Goal: Transaction & Acquisition: Purchase product/service

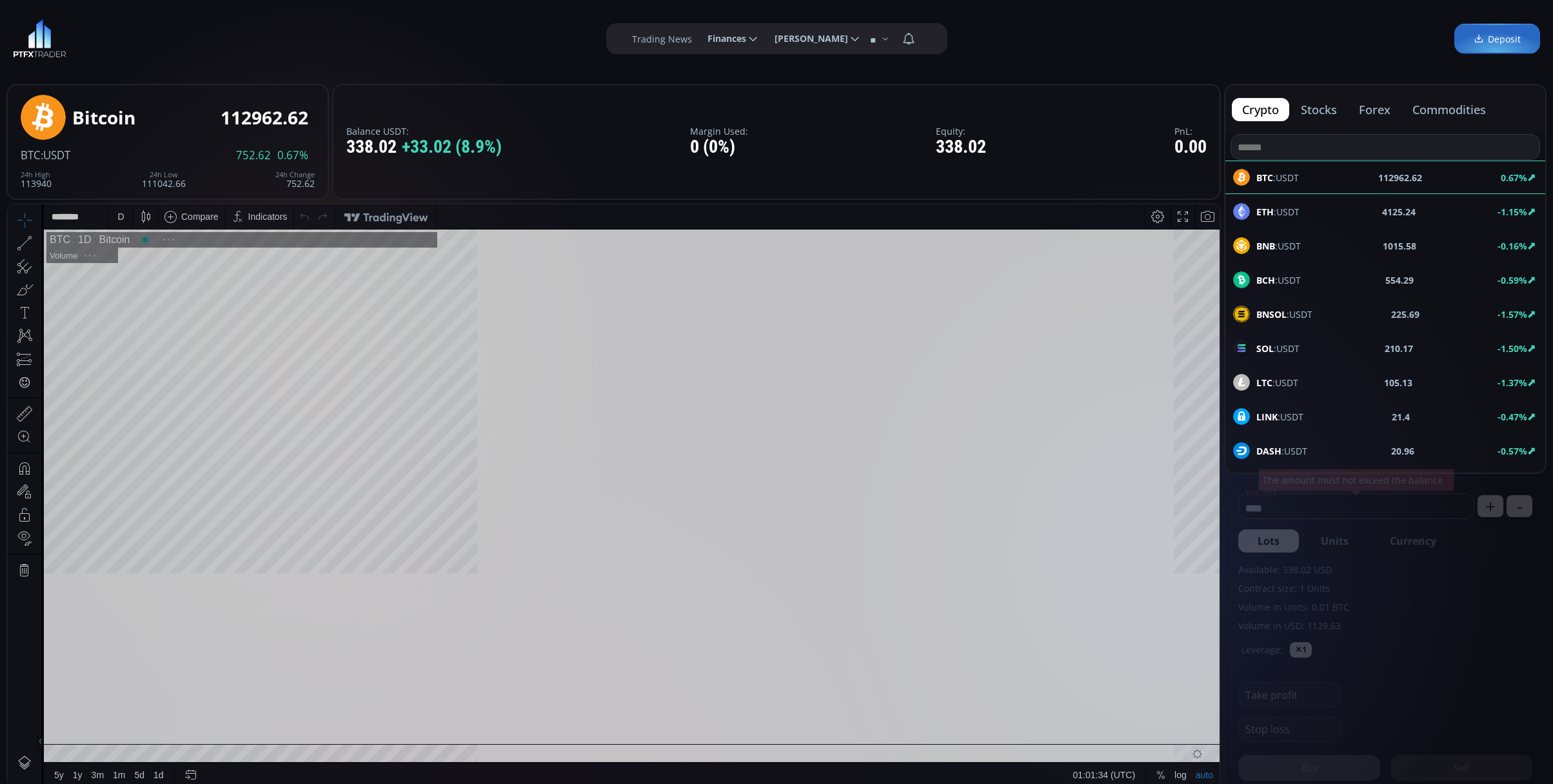
scroll to position [183, 0]
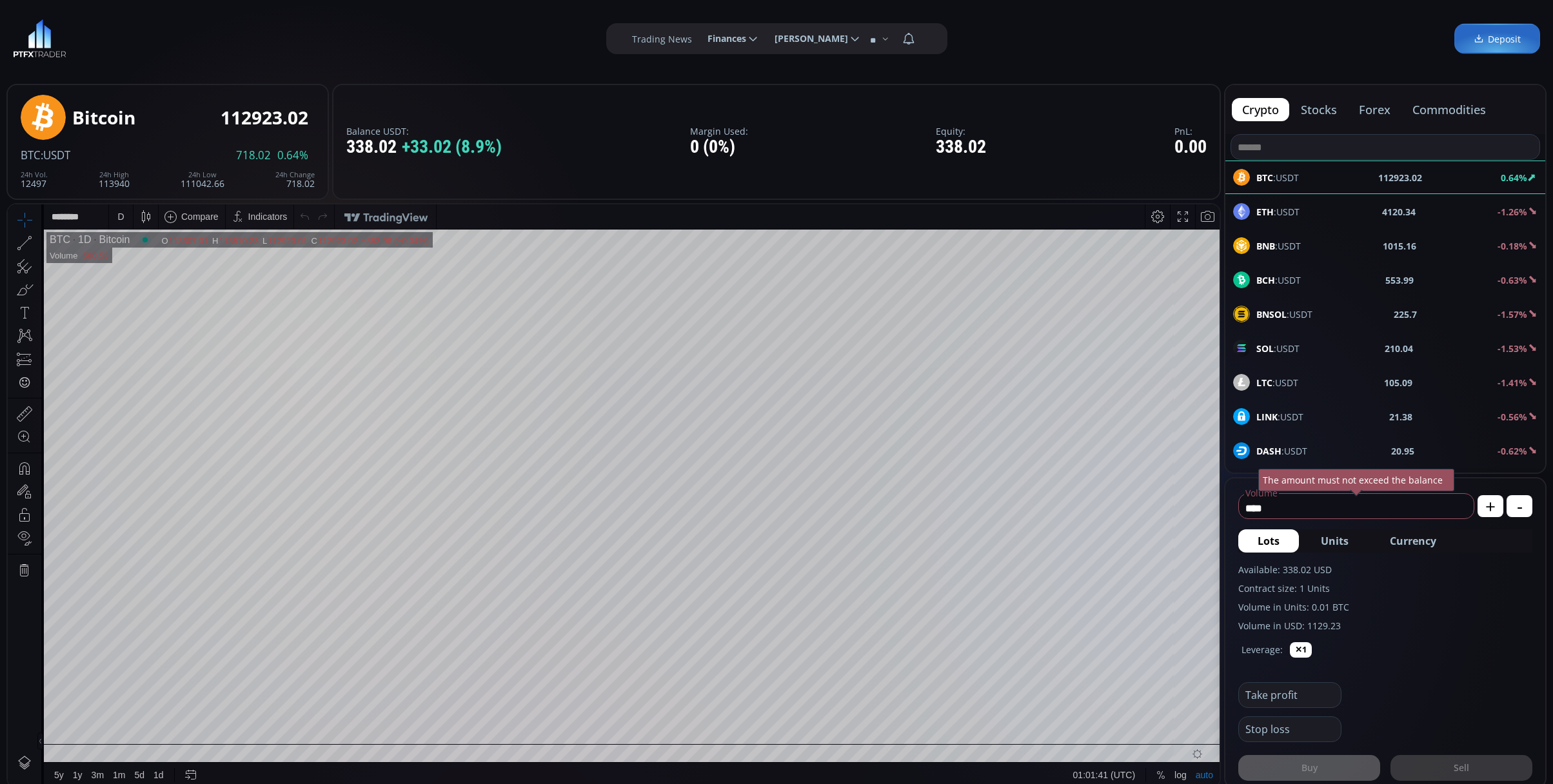
click at [1270, 244] on b "BNB" at bounding box center [1266, 246] width 19 height 12
click at [130, 223] on div "D" at bounding box center [121, 216] width 24 height 24
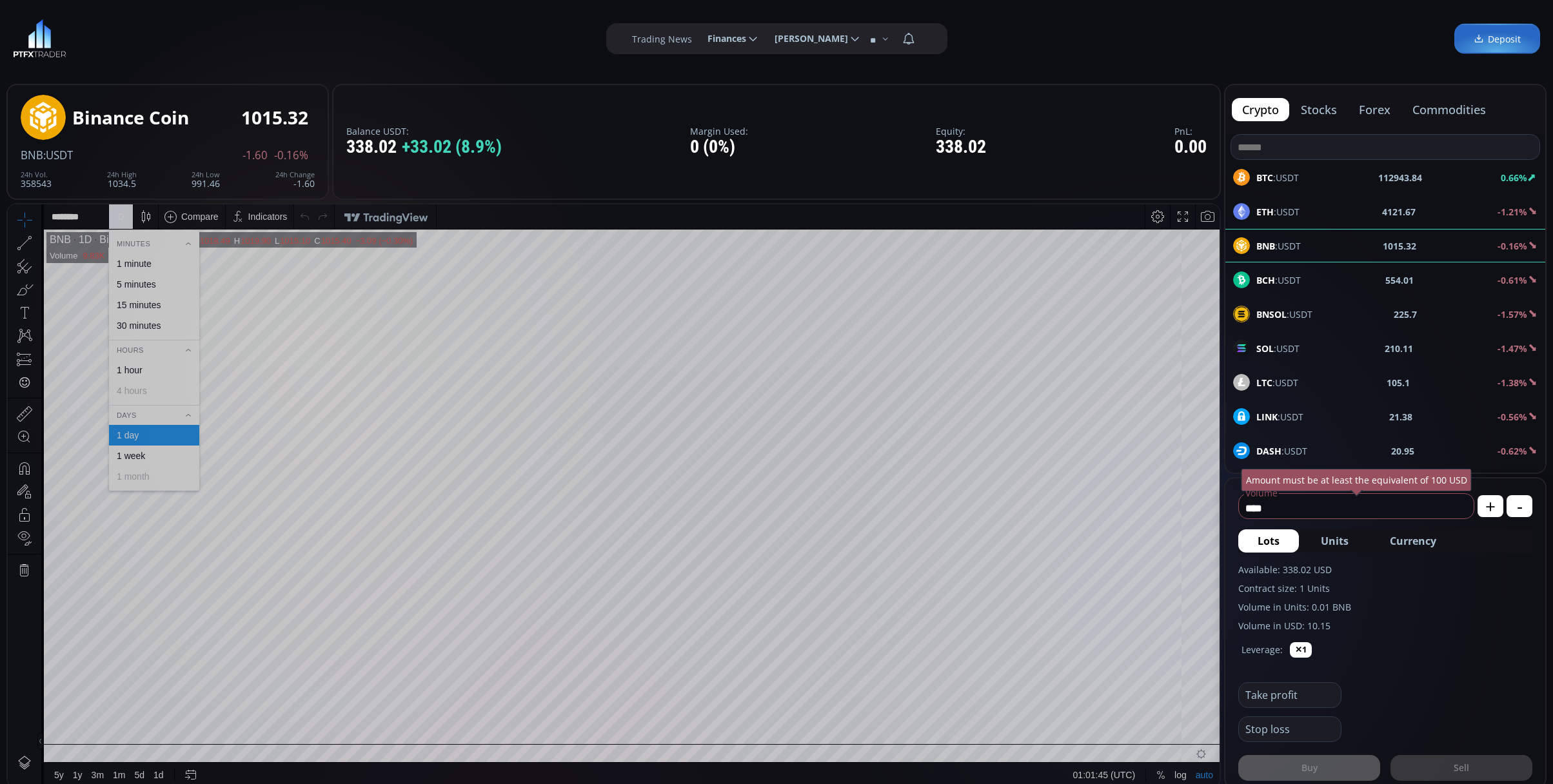
click at [152, 260] on div "1 minute" at bounding box center [134, 264] width 35 height 10
click at [110, 216] on div "1 m" at bounding box center [122, 216] width 25 height 24
click at [134, 309] on div "15 minutes" at bounding box center [138, 305] width 44 height 10
click at [1388, 178] on b "113127.56" at bounding box center [1400, 178] width 44 height 14
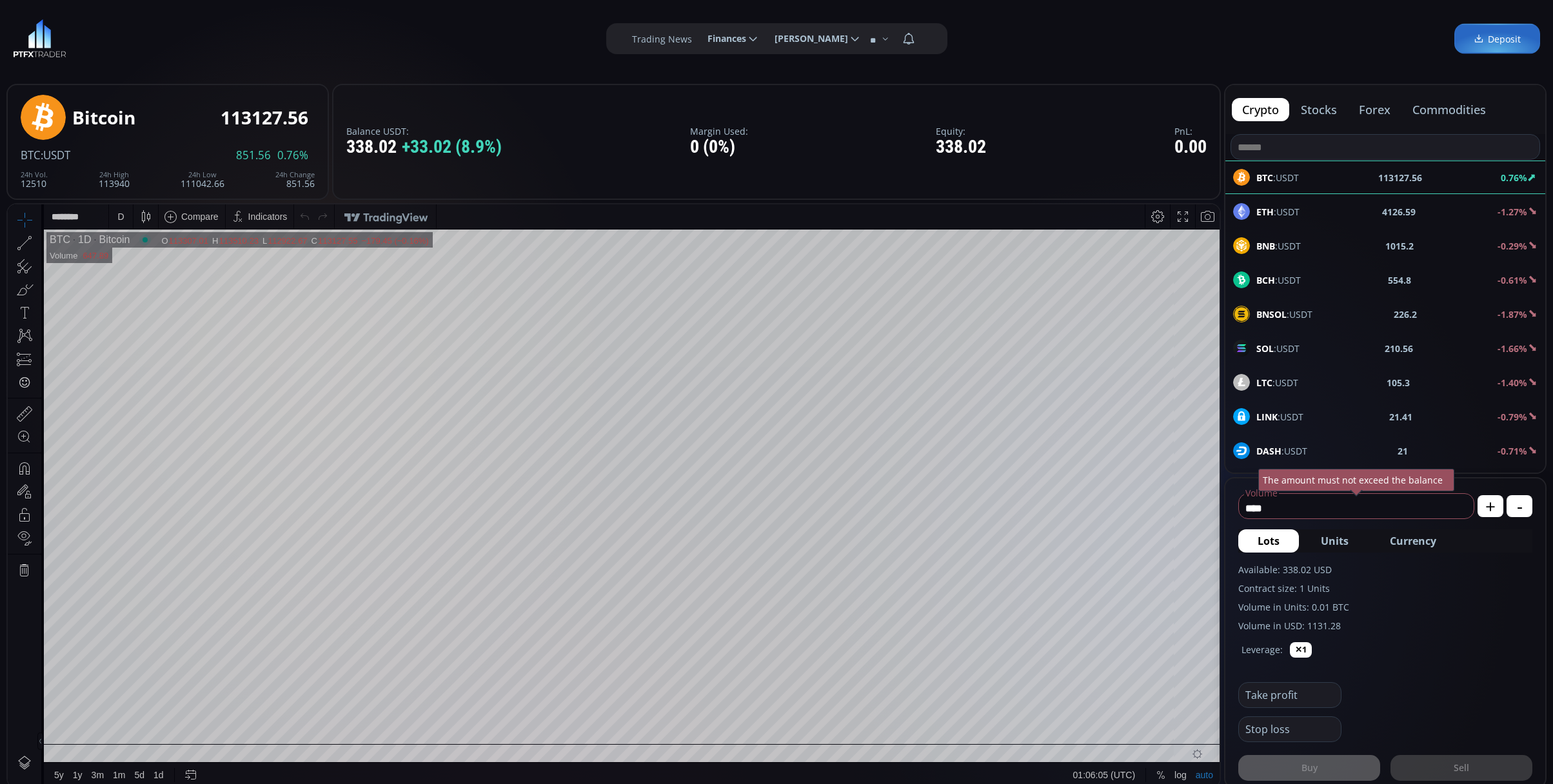
click at [121, 219] on div "D" at bounding box center [120, 216] width 6 height 10
click at [137, 255] on div "1 minute" at bounding box center [155, 263] width 91 height 21
click at [1340, 272] on div "BCH :USDT 554.61 -0.63%" at bounding box center [1385, 279] width 304 height 17
click at [117, 213] on div "D" at bounding box center [120, 216] width 6 height 10
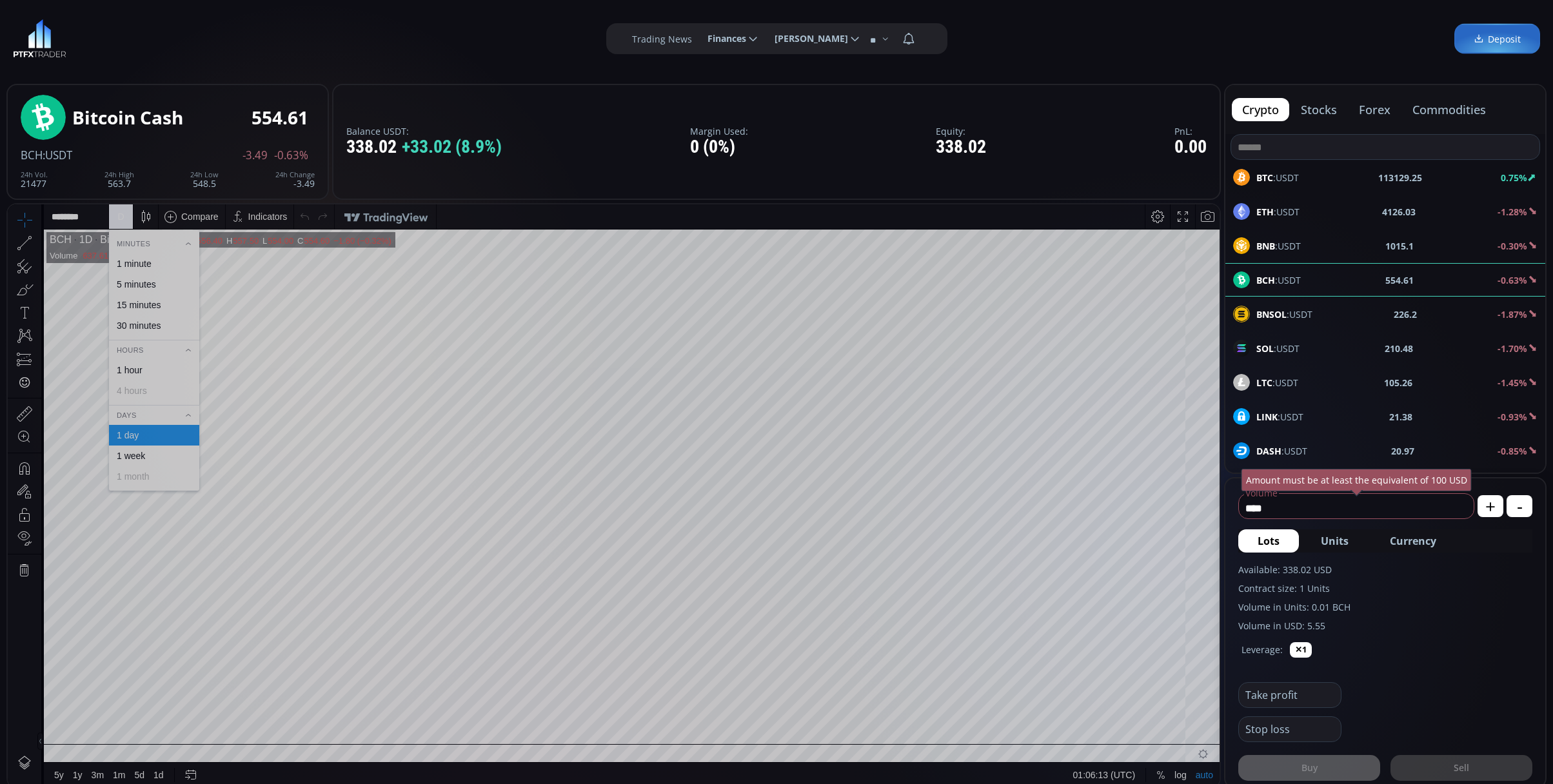
click at [135, 259] on div "1 minute" at bounding box center [134, 264] width 35 height 10
click at [1290, 340] on div "SOL :USDT 210.58 -1.71%" at bounding box center [1385, 348] width 320 height 34
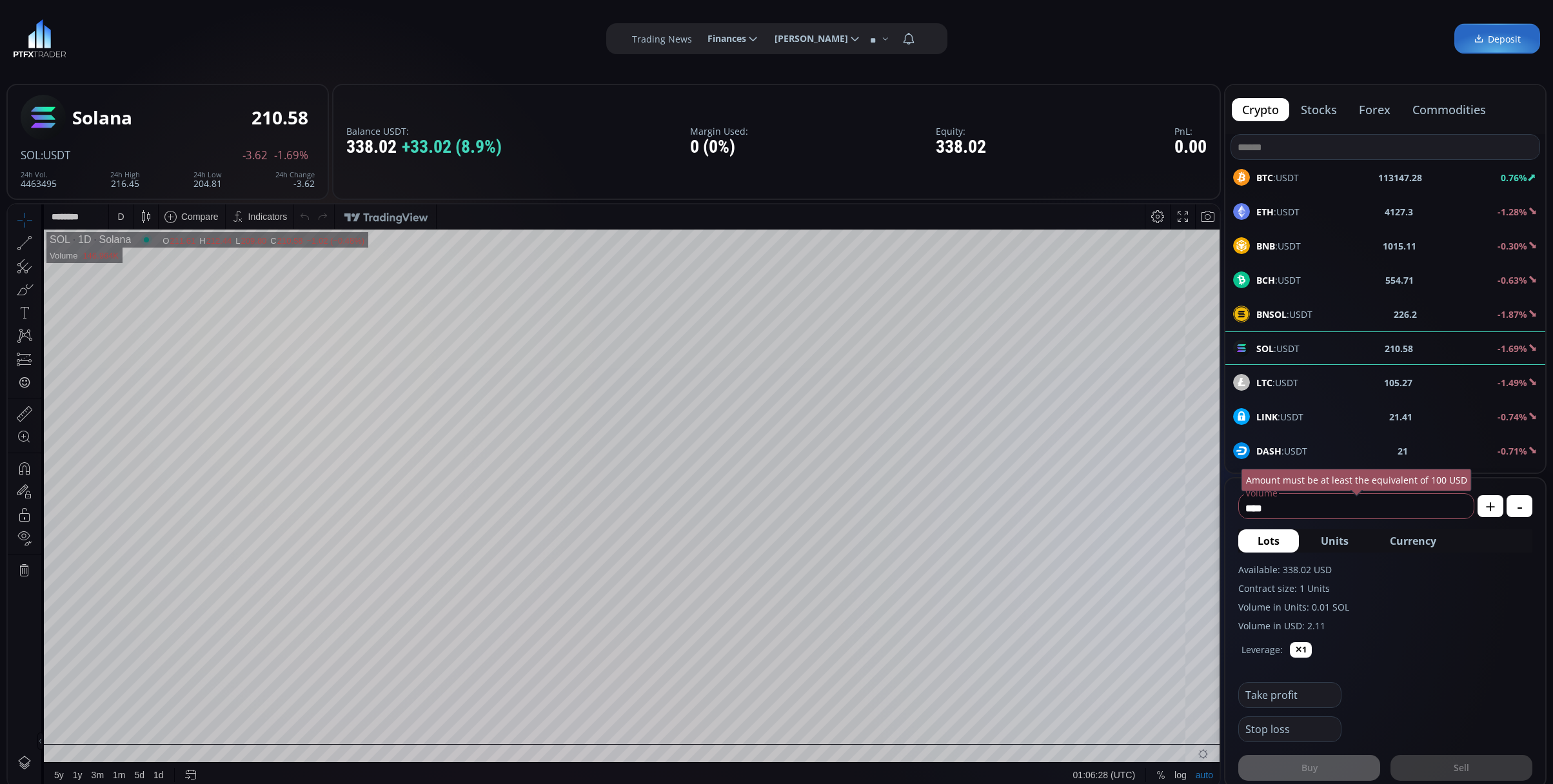
click at [121, 214] on div "D" at bounding box center [120, 216] width 6 height 10
click at [140, 263] on div "1 minute" at bounding box center [134, 264] width 35 height 10
click at [1376, 592] on label "Contract size: 1 Units" at bounding box center [1385, 588] width 294 height 14
click at [1397, 546] on span "Currency" at bounding box center [1413, 541] width 47 height 16
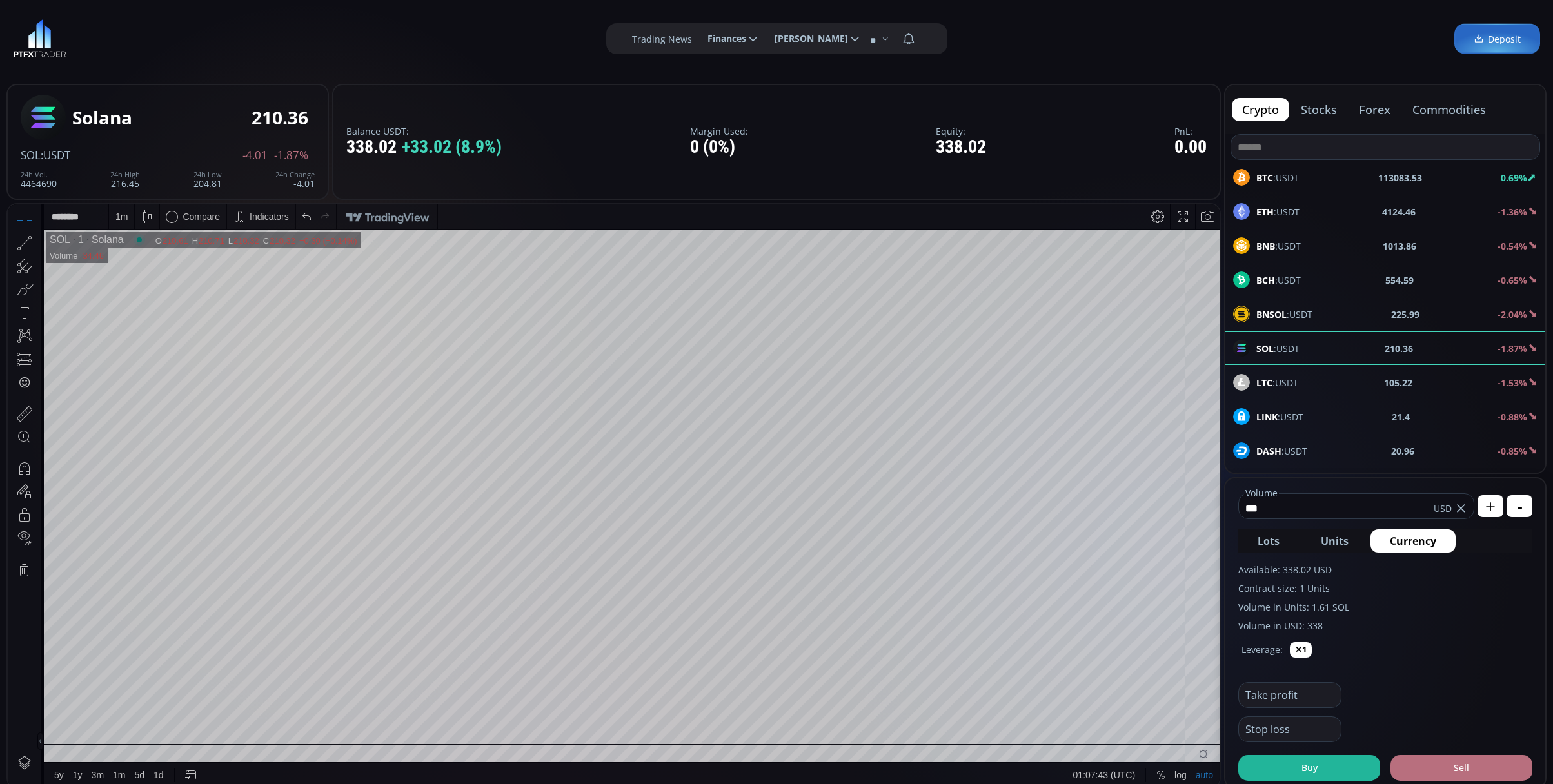
type input "***"
click at [1474, 764] on button "Sell" at bounding box center [1461, 768] width 142 height 26
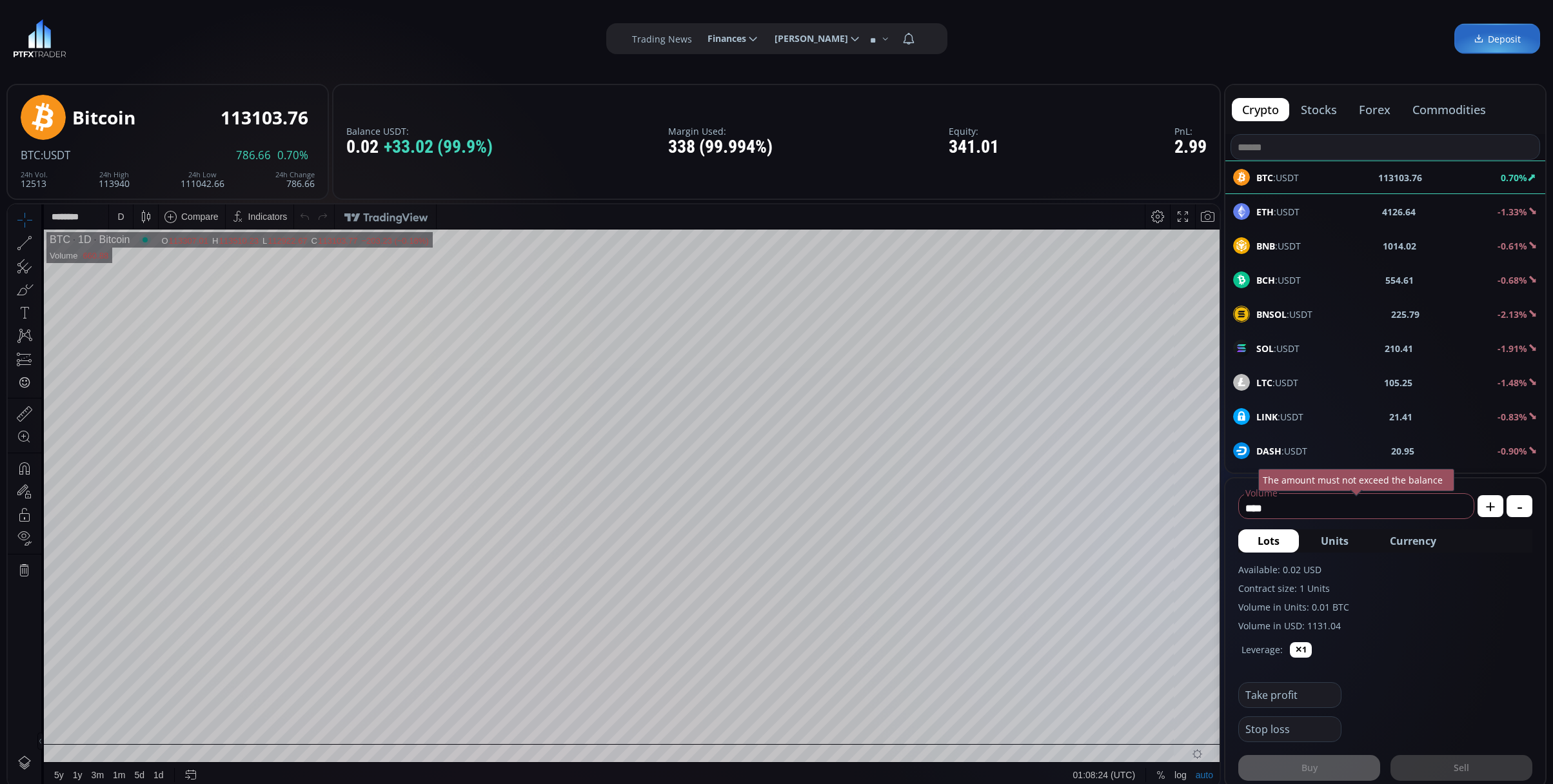
scroll to position [171, 0]
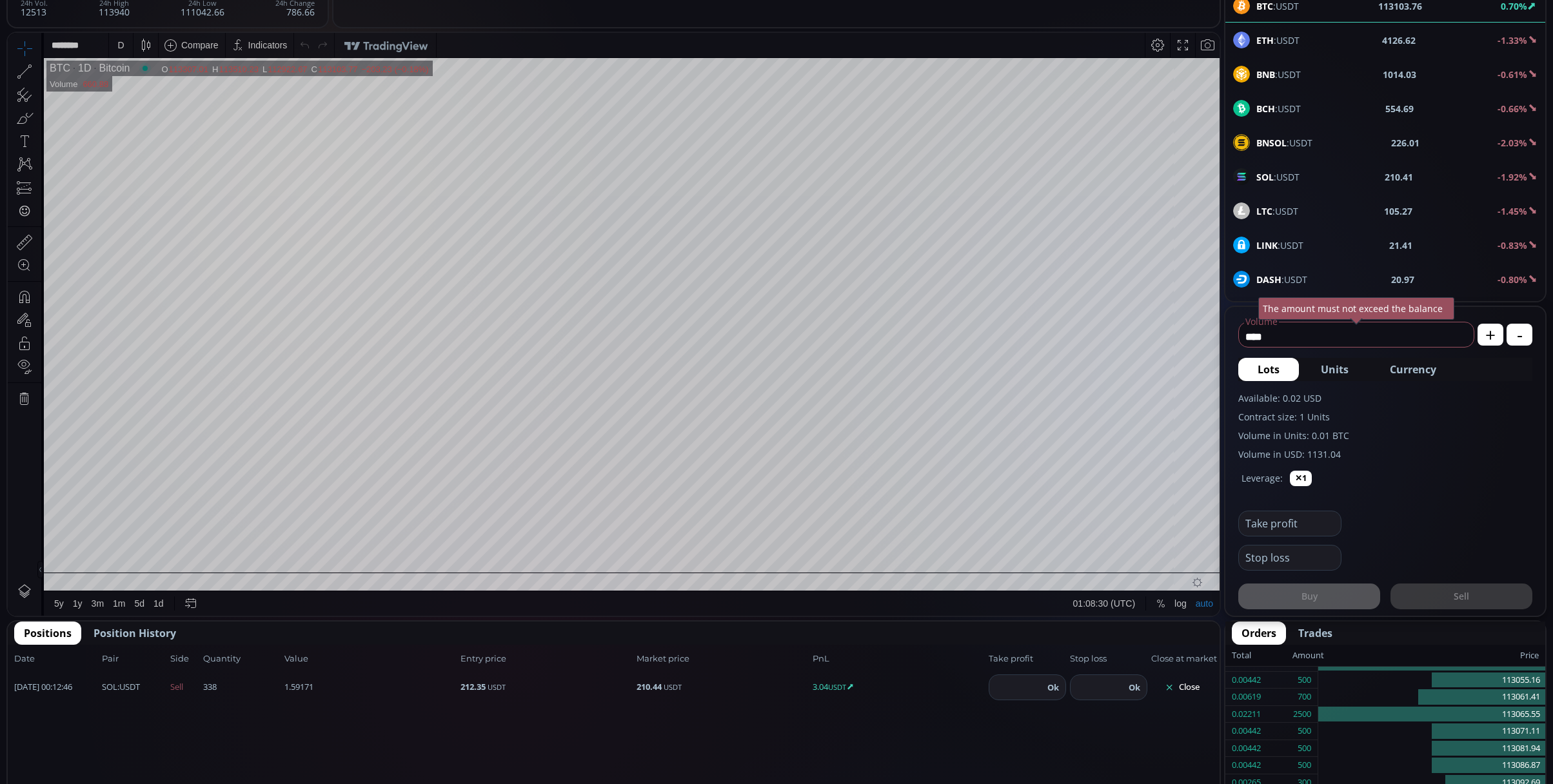
click at [1244, 171] on use at bounding box center [1241, 176] width 17 height 17
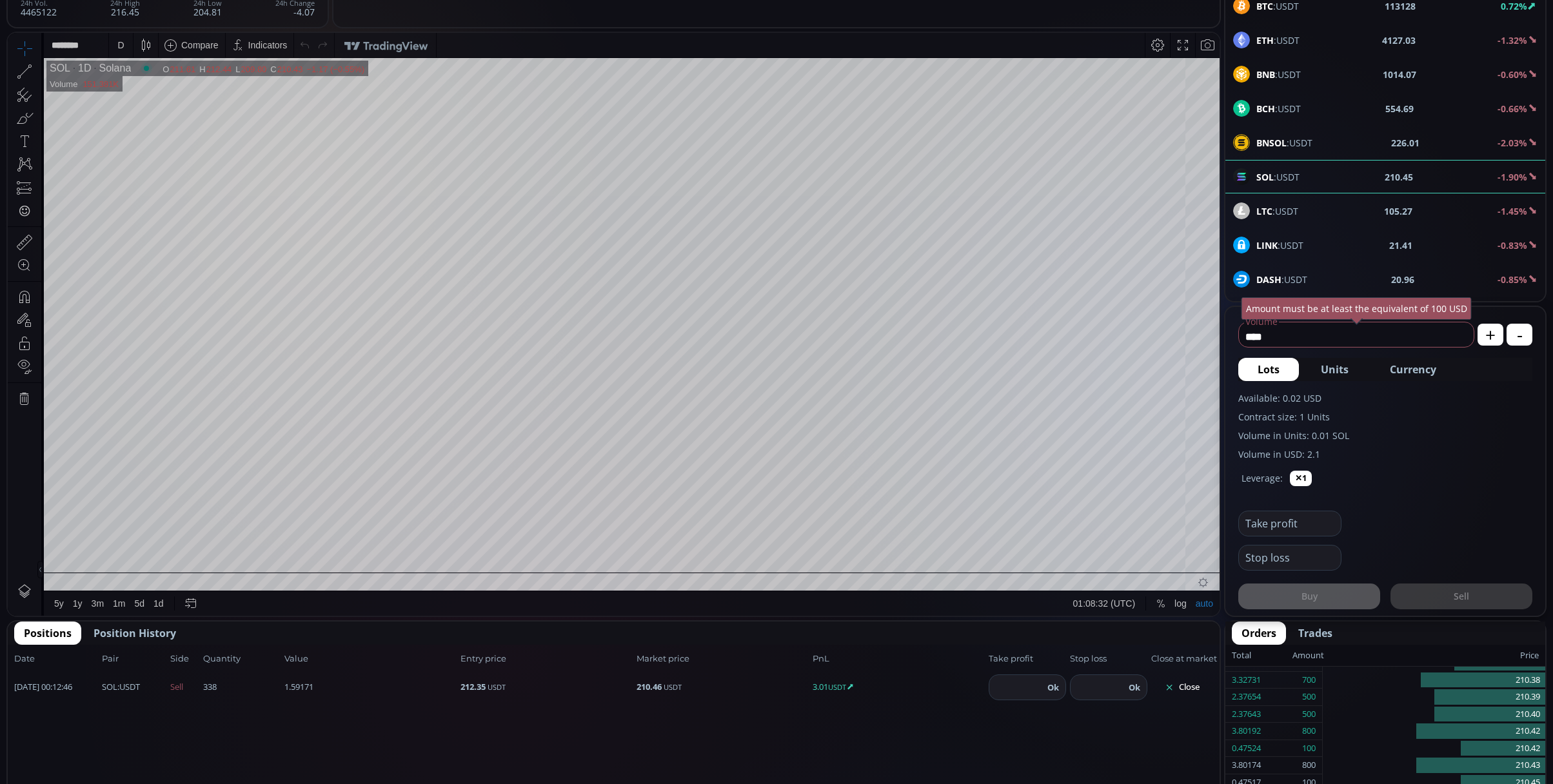
click at [120, 44] on div "D" at bounding box center [120, 45] width 6 height 10
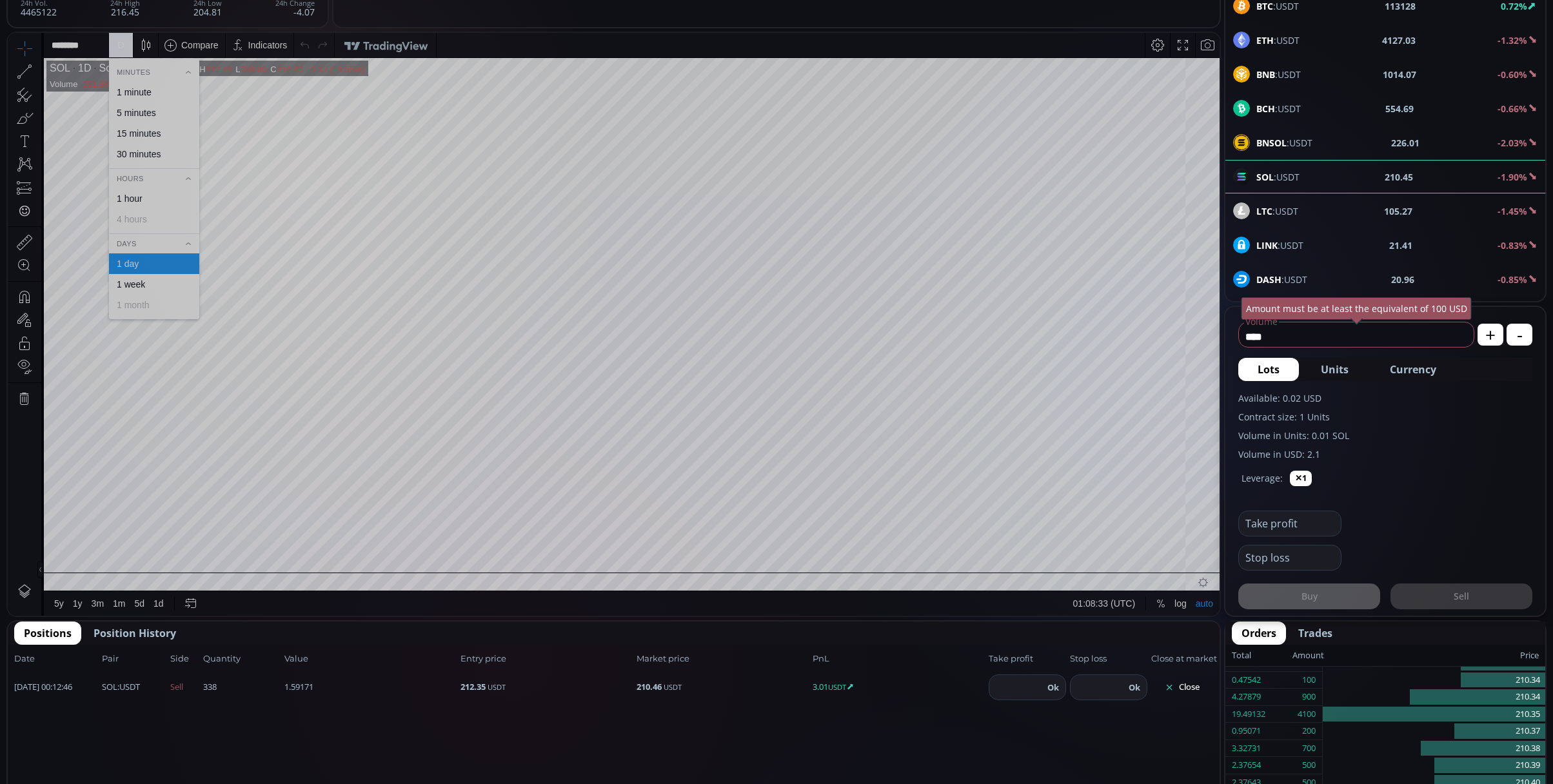
click at [144, 132] on div "15 minutes" at bounding box center [138, 133] width 44 height 10
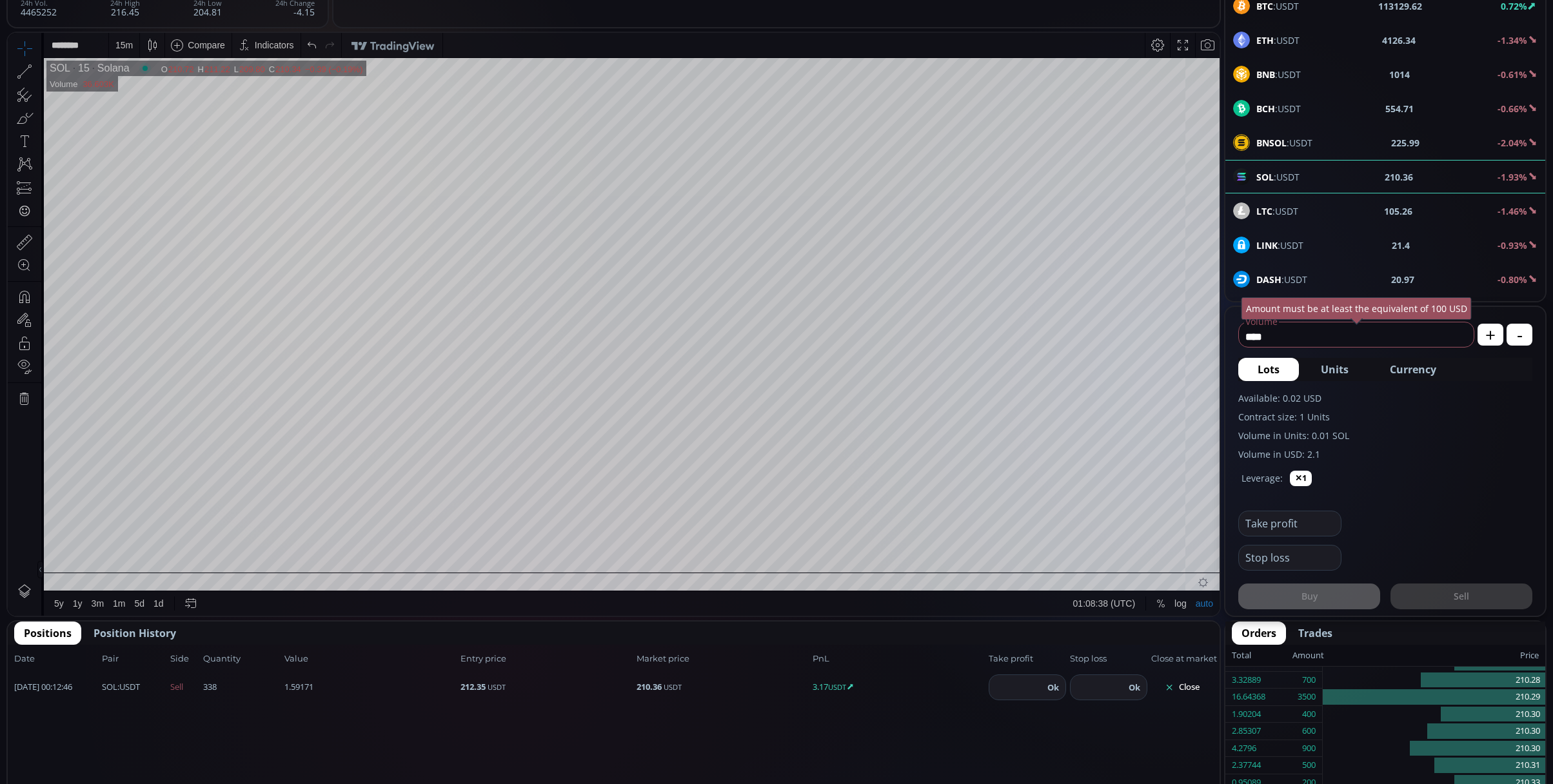
click at [115, 36] on div "15 m" at bounding box center [124, 45] width 17 height 24
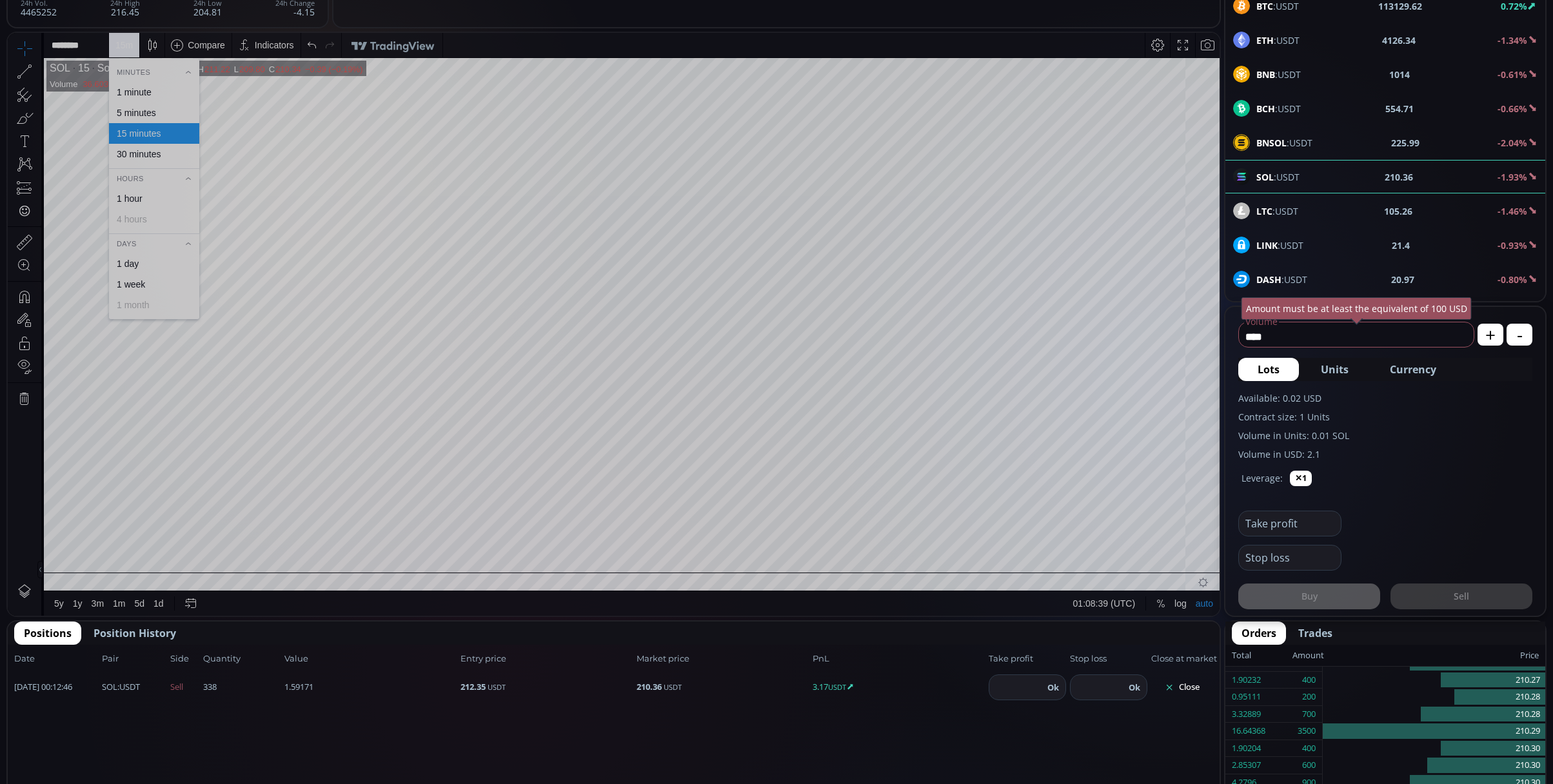
click at [146, 109] on div "5 minutes" at bounding box center [136, 113] width 40 height 10
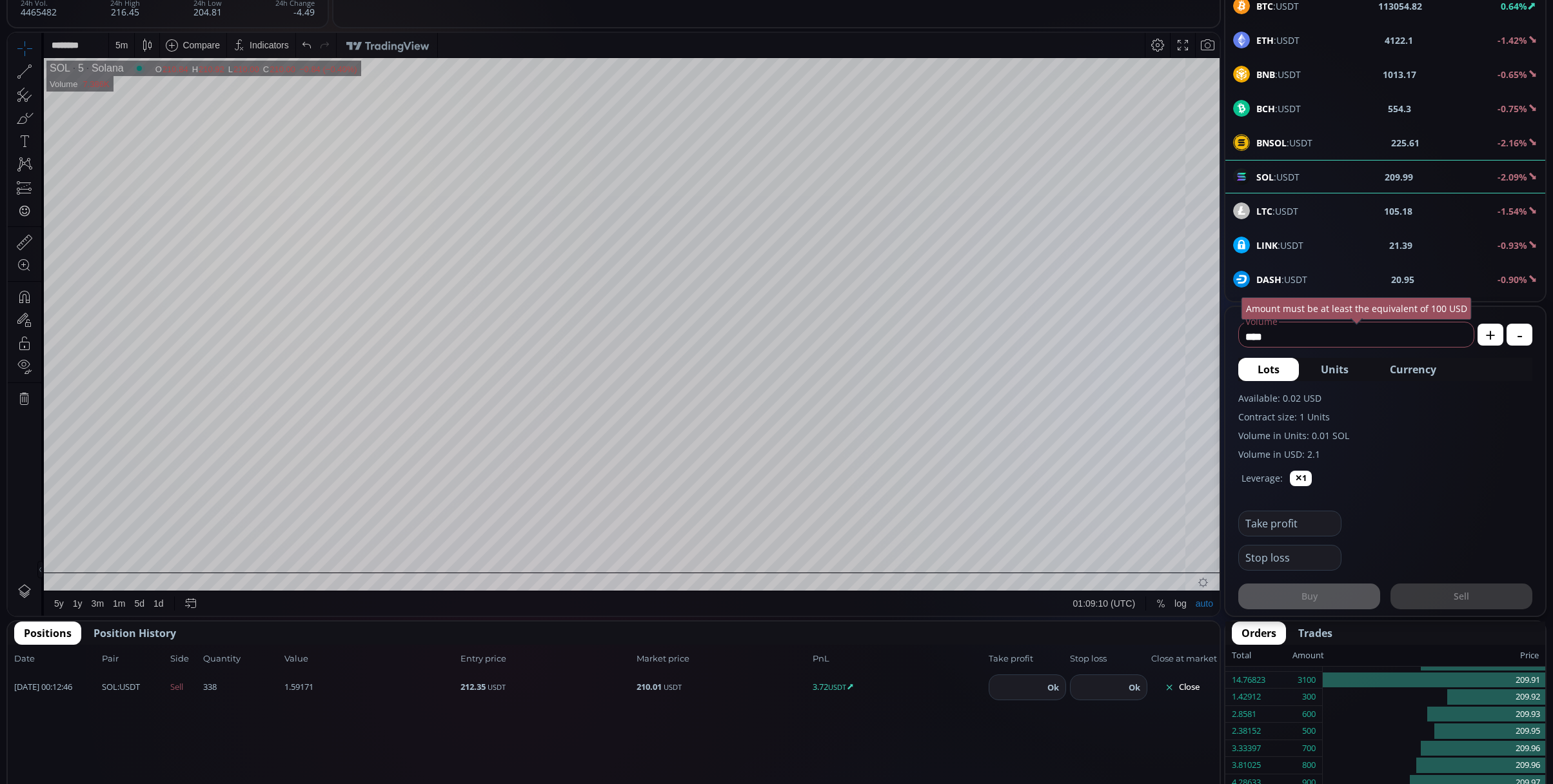
click at [1202, 677] on button "Close" at bounding box center [1182, 687] width 62 height 21
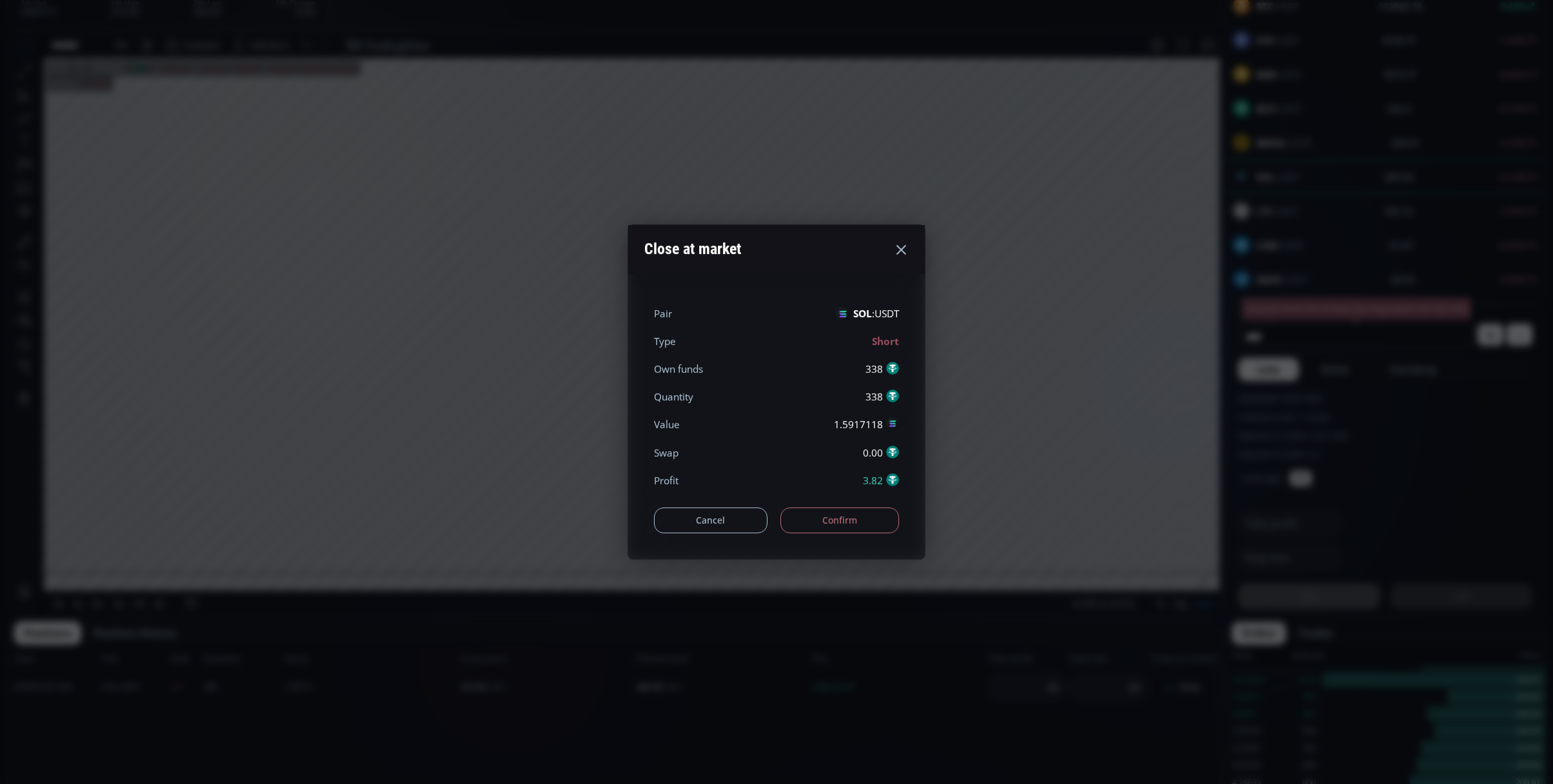
click at [846, 511] on button "Confirm" at bounding box center [840, 521] width 119 height 26
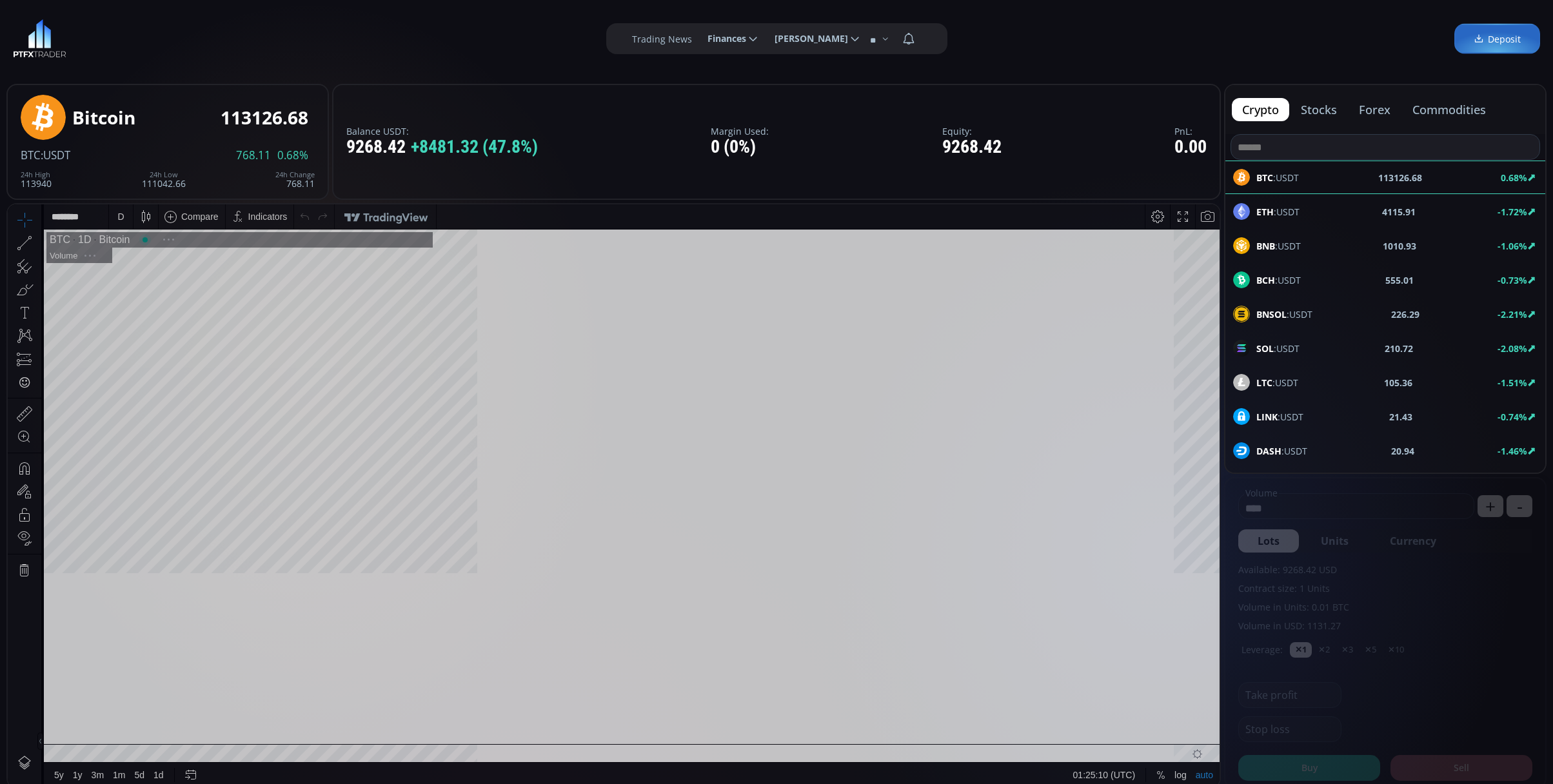
scroll to position [183, 0]
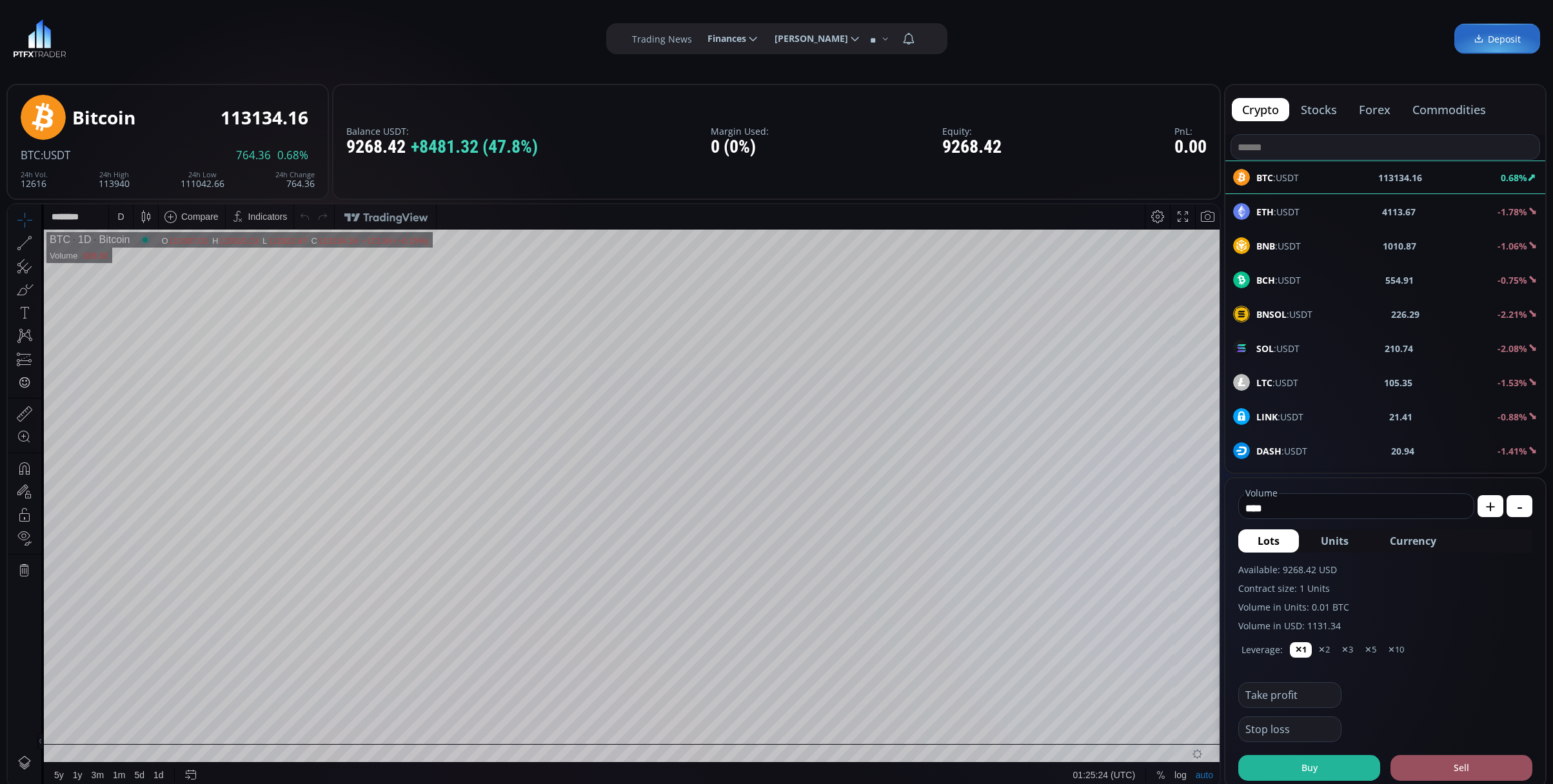
click at [1326, 232] on div "BNB :USDT 1010.87 -1.06%" at bounding box center [1385, 245] width 320 height 34
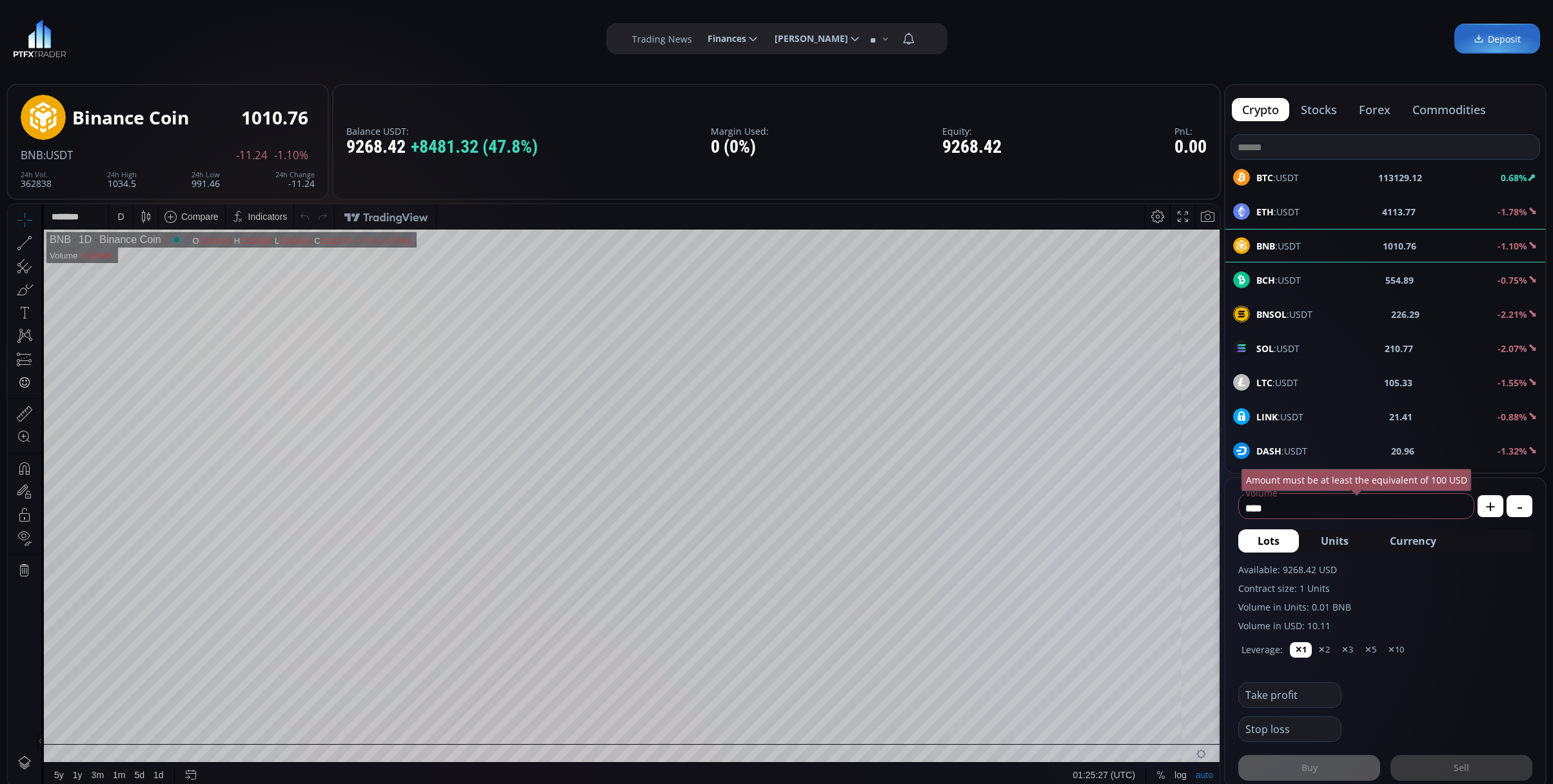
click at [122, 214] on div "D" at bounding box center [120, 216] width 6 height 10
click at [175, 260] on div "1 minute" at bounding box center [153, 264] width 78 height 10
click at [1415, 552] on form "**** Volume USD Amount must be at least the equivalent of 100 USD + - Lots Unit…" at bounding box center [1385, 632] width 320 height 309
click at [1419, 533] on span "Currency" at bounding box center [1413, 541] width 47 height 16
type input "*"
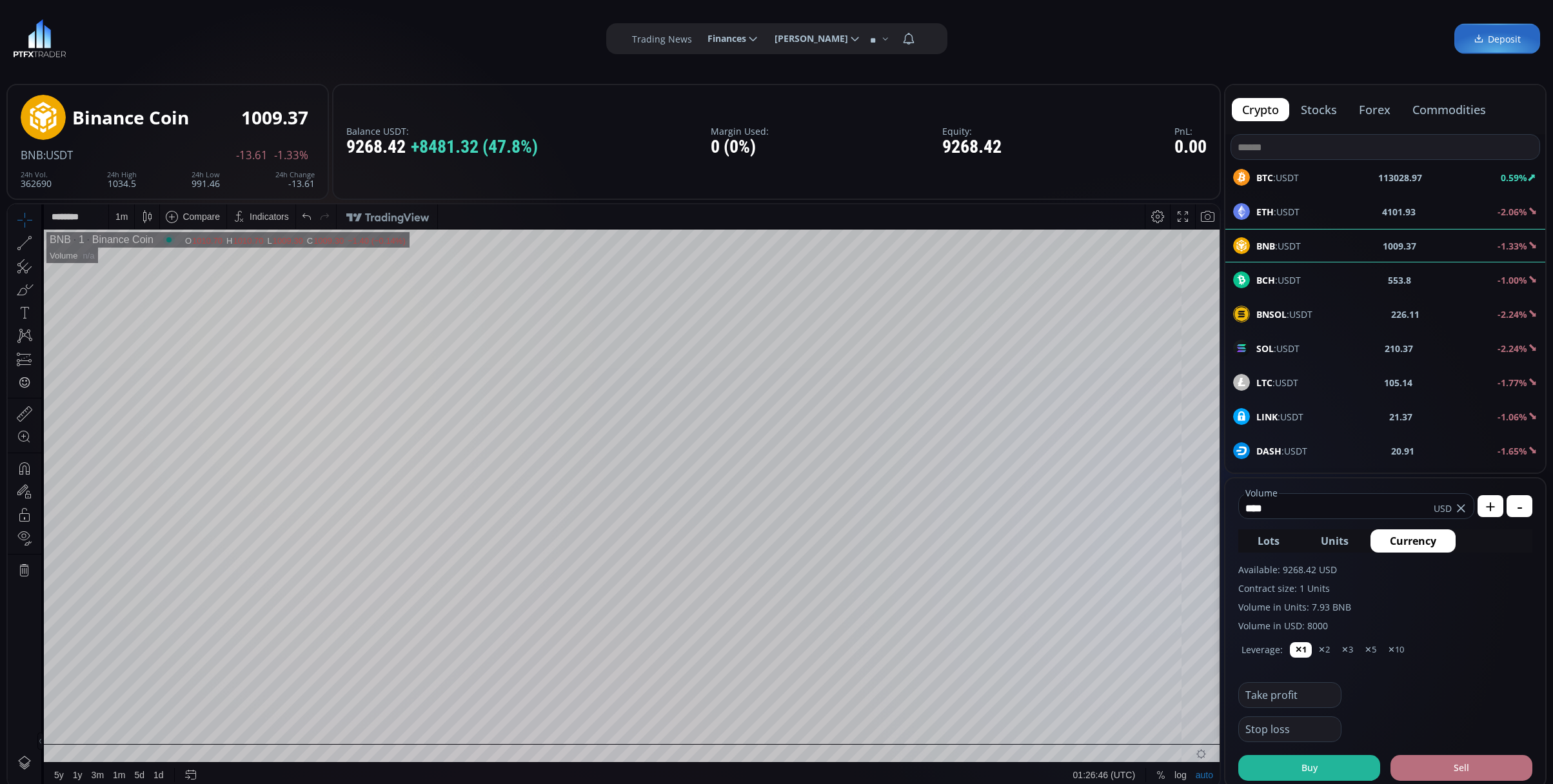
type input "****"
click at [1460, 762] on button "Sell" at bounding box center [1461, 768] width 142 height 26
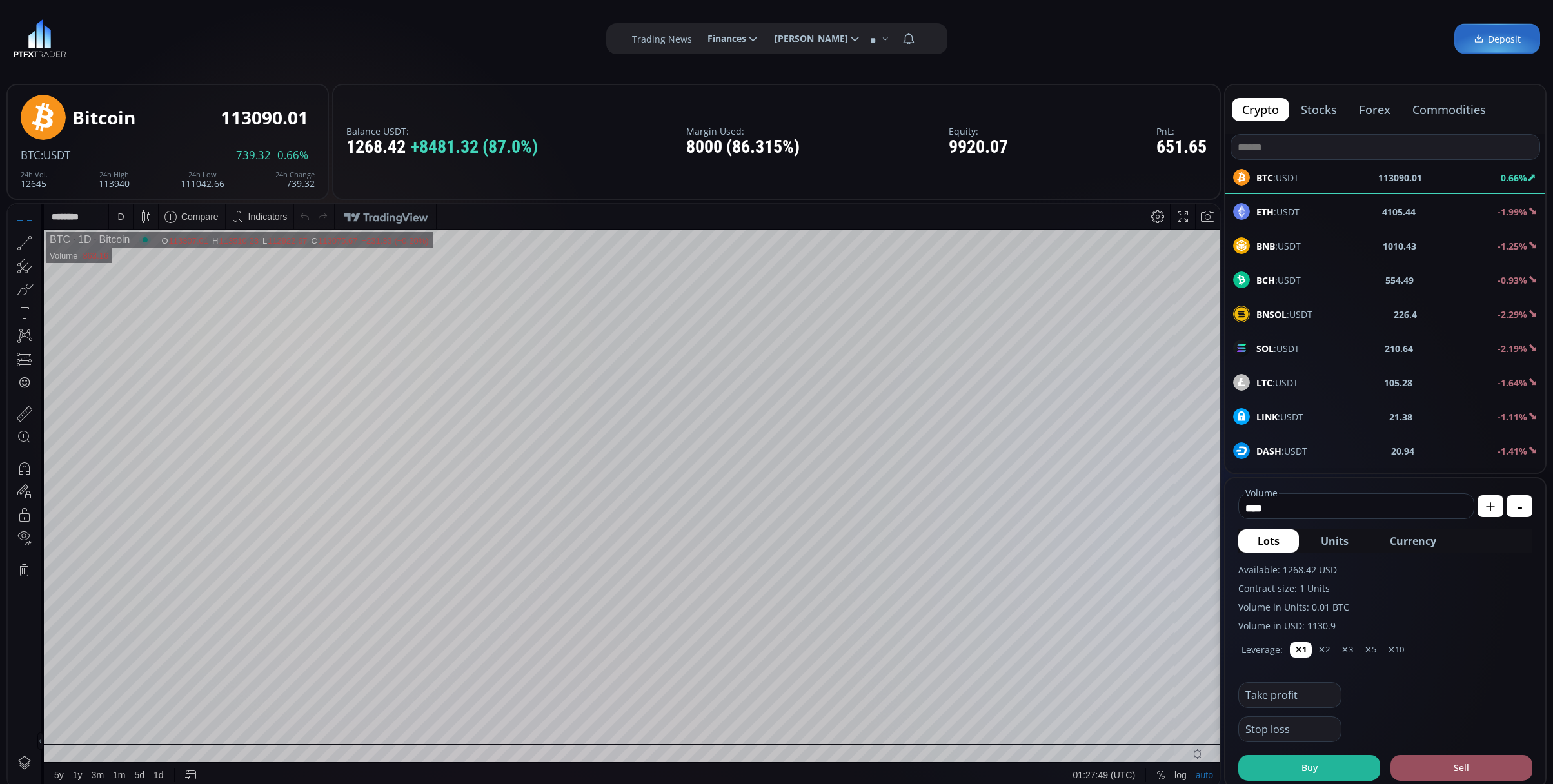
click at [1247, 259] on div "BNB :USDT 1010.43 -1.25%" at bounding box center [1385, 245] width 320 height 34
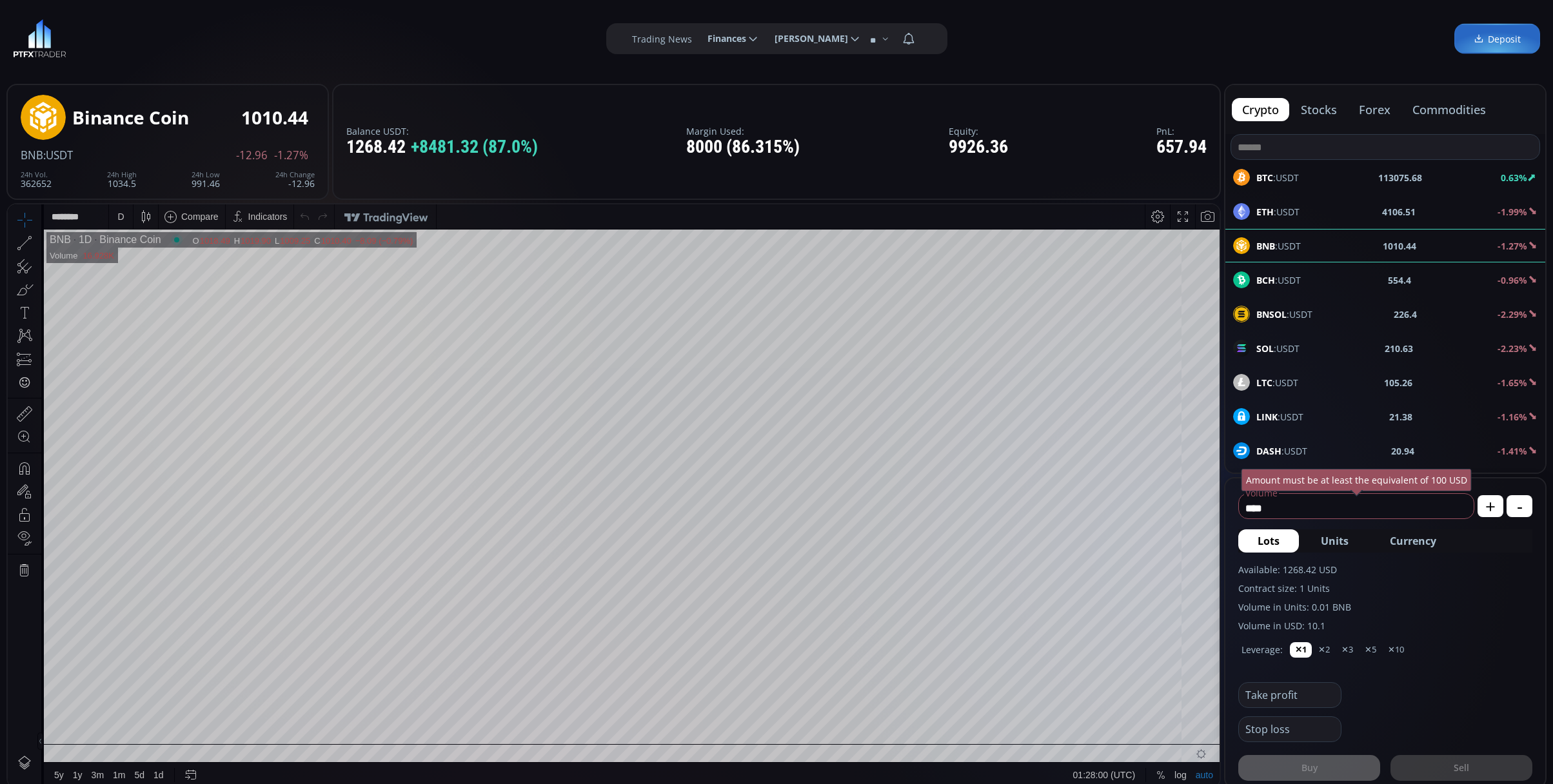
click at [124, 213] on div "D" at bounding box center [120, 216] width 11 height 24
click at [140, 270] on div "1 minute" at bounding box center [155, 263] width 91 height 21
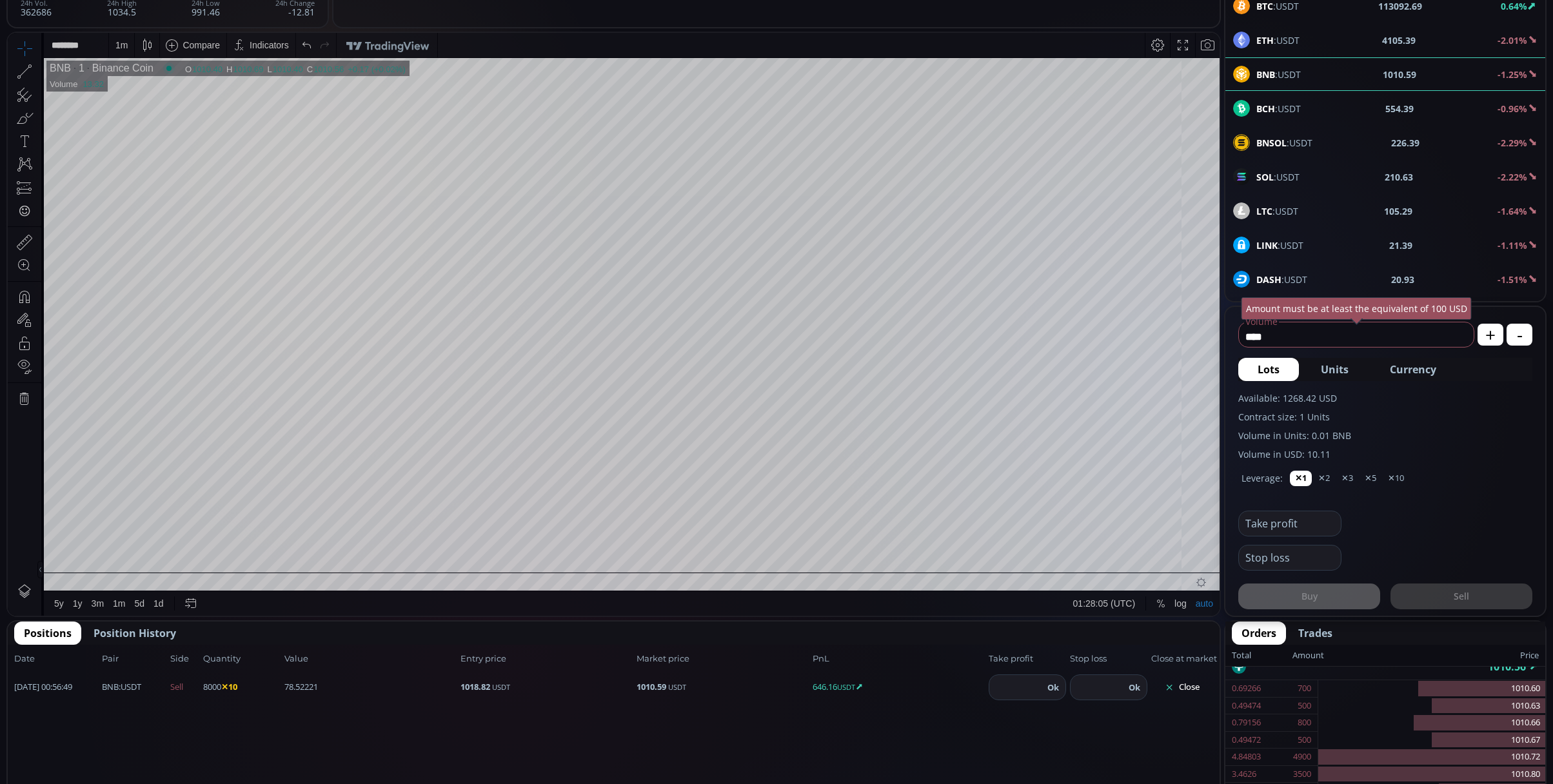
scroll to position [365, 0]
click at [683, 543] on div at bounding box center [687, 542] width 18 height 18
click at [1179, 689] on button "Close" at bounding box center [1182, 687] width 62 height 21
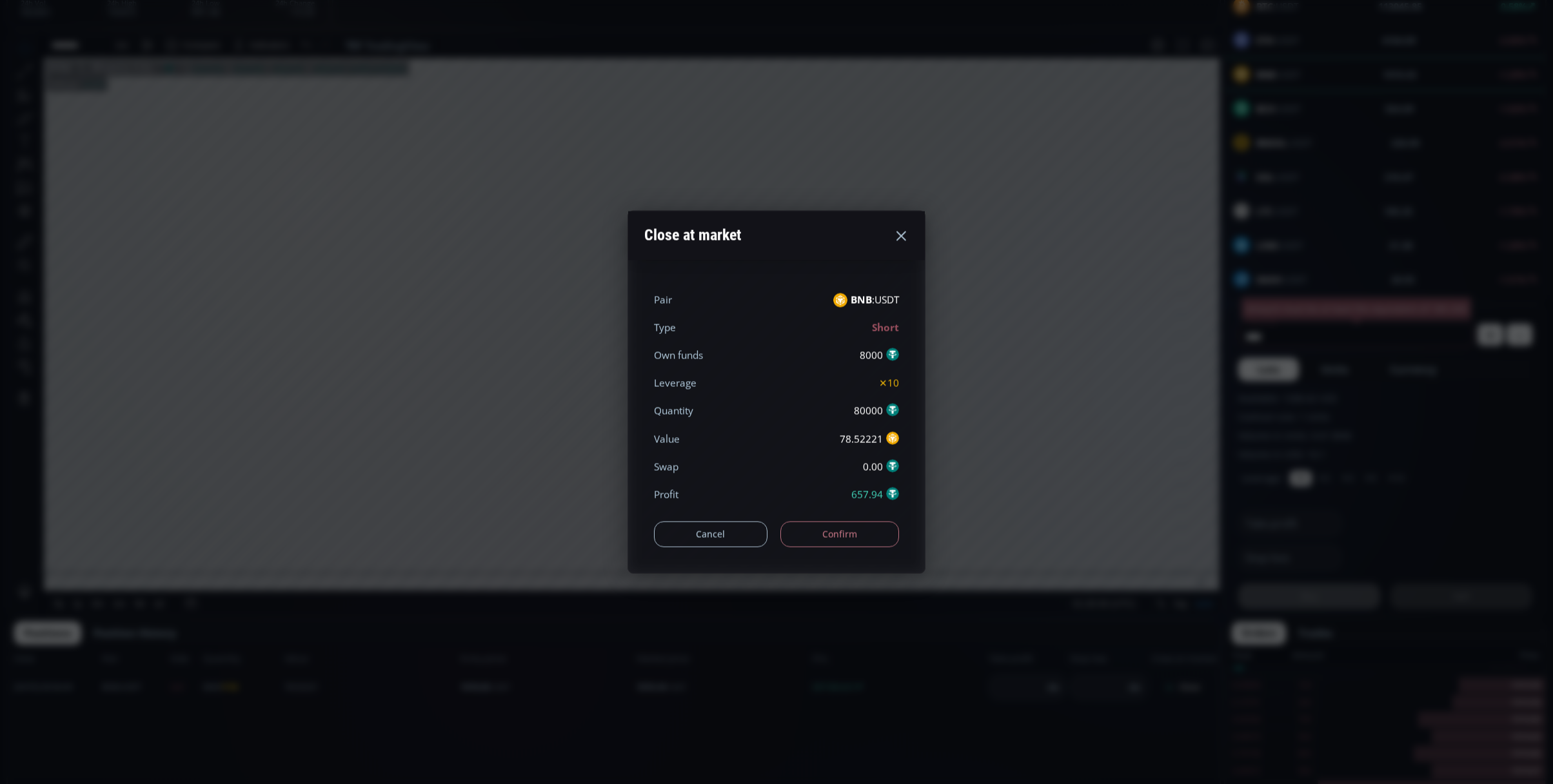
click at [863, 537] on button "Confirm" at bounding box center [840, 534] width 119 height 26
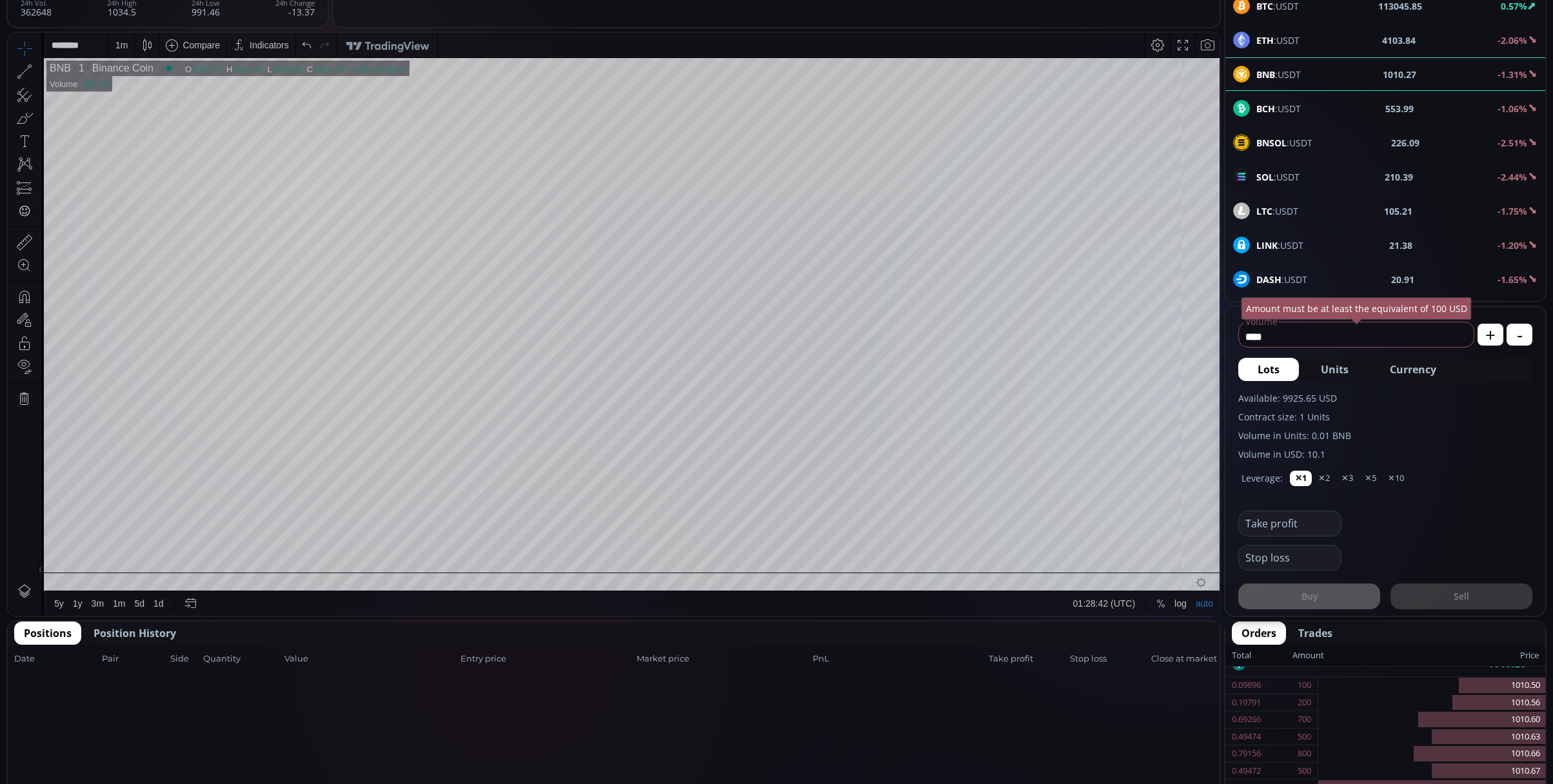
scroll to position [348, 0]
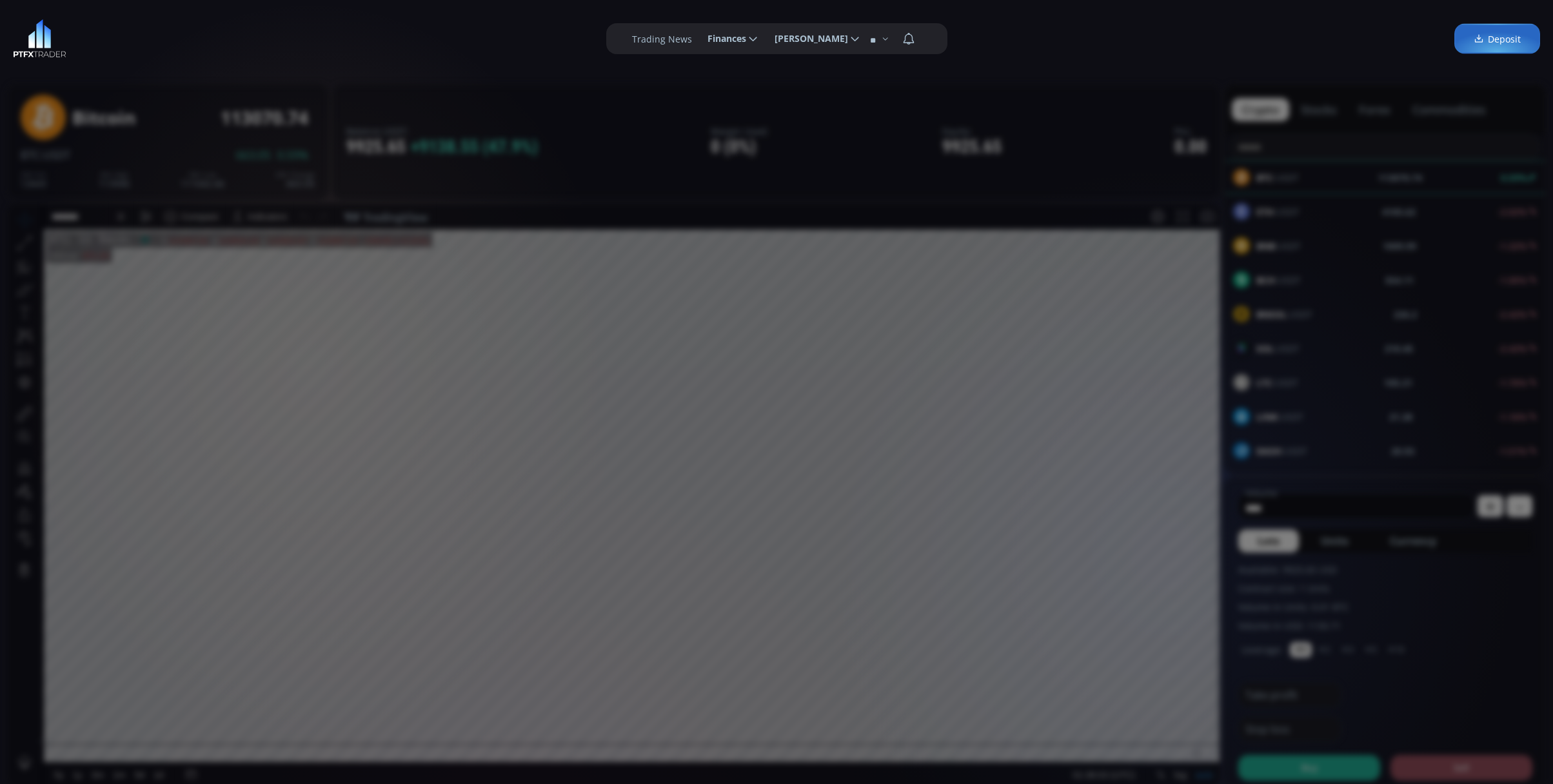
scroll to position [258, 0]
